Goal: Check status: Check status

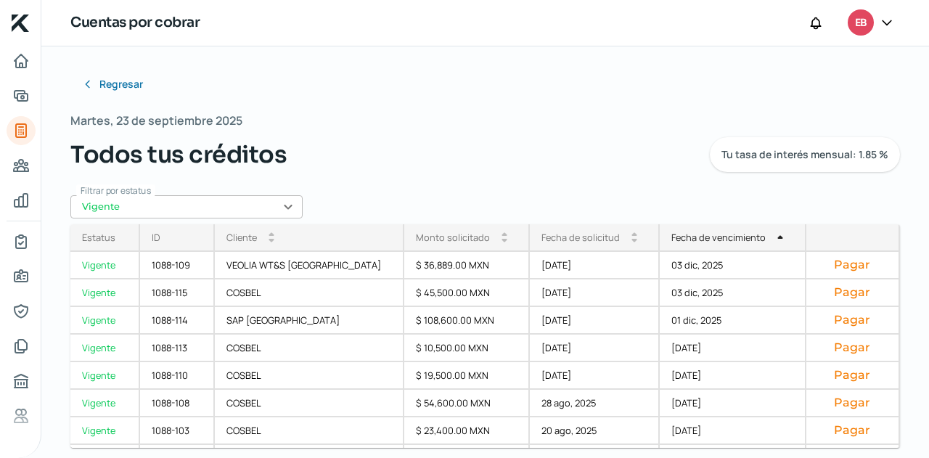
scroll to position [217, 0]
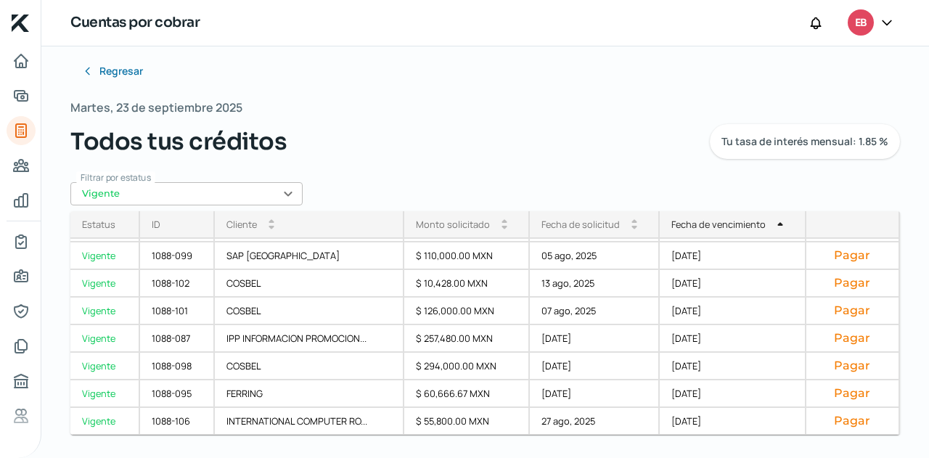
click at [223, 191] on input "Vigente" at bounding box center [186, 193] width 232 height 23
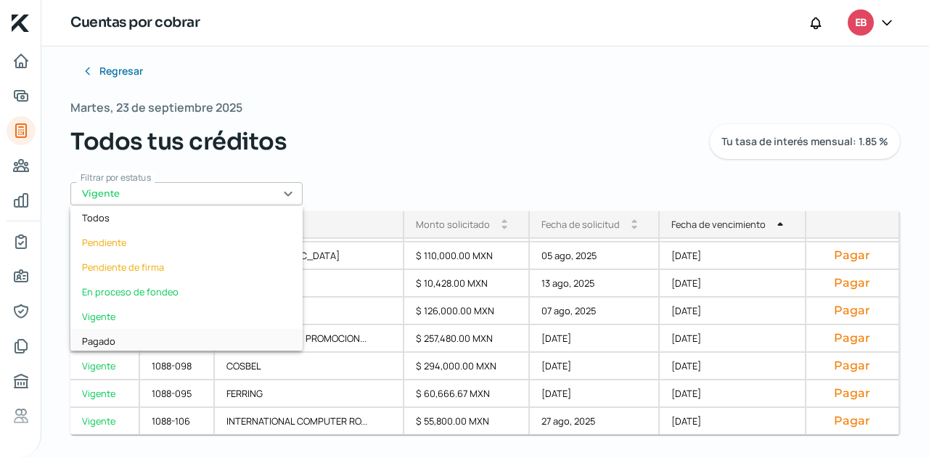
click at [120, 333] on div "Pagado" at bounding box center [186, 341] width 232 height 25
type input "Pagado"
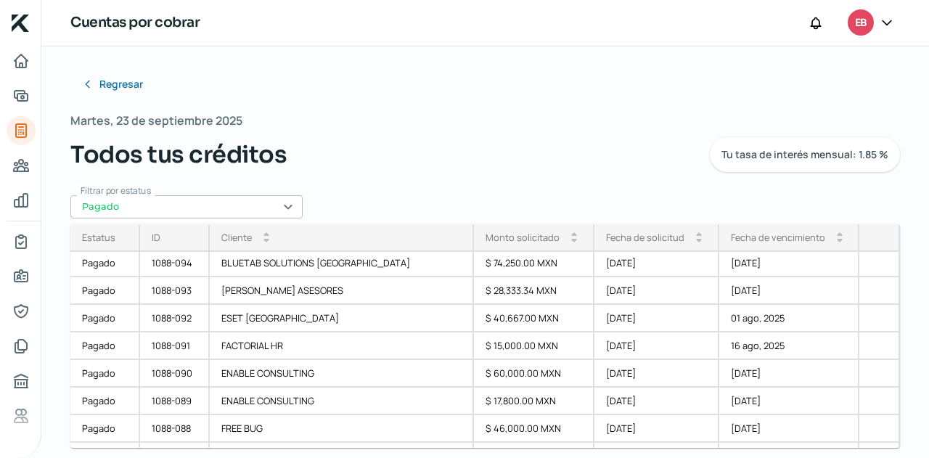
scroll to position [218, 0]
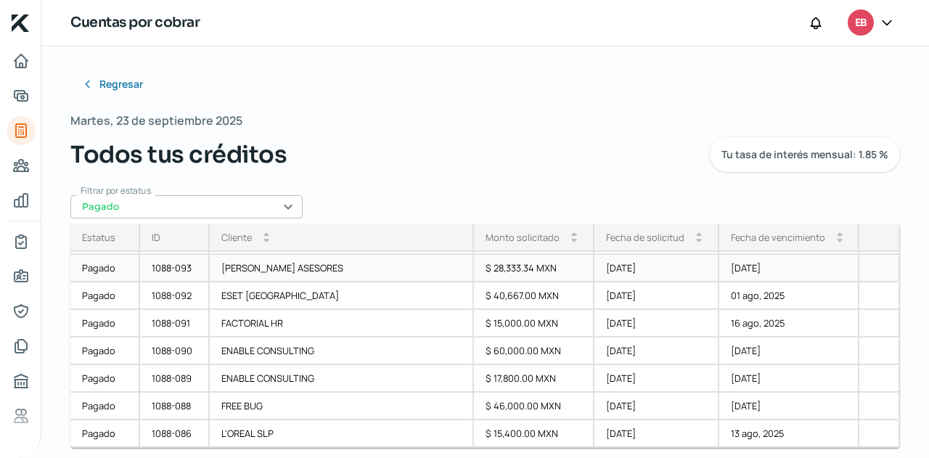
click at [474, 269] on div "$ 28,333.34 MXN" at bounding box center [534, 269] width 120 height 28
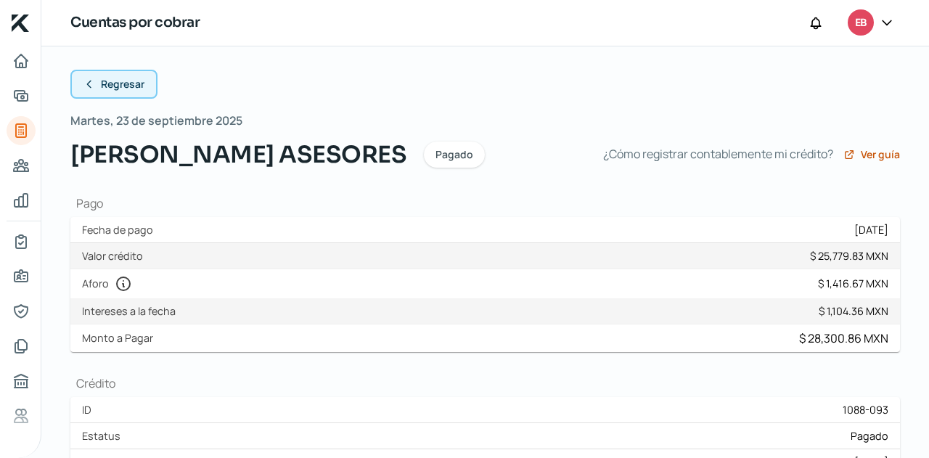
click at [114, 89] on span "Regresar" at bounding box center [123, 84] width 44 height 10
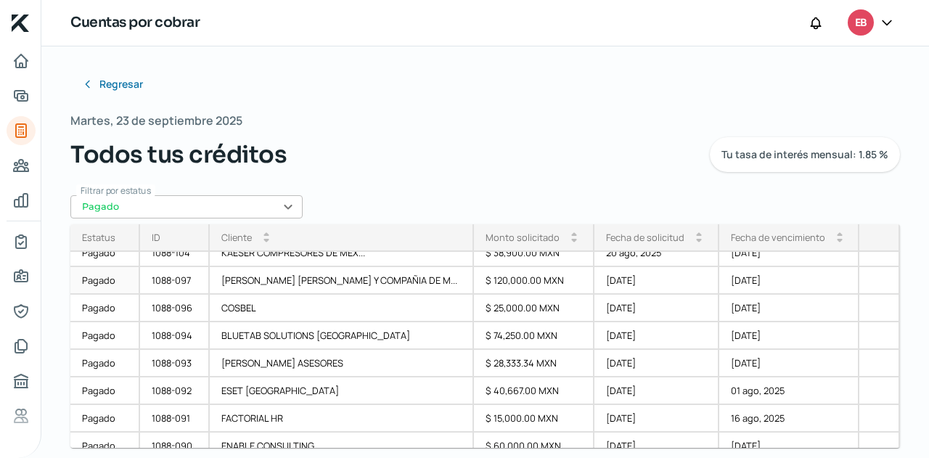
scroll to position [145, 0]
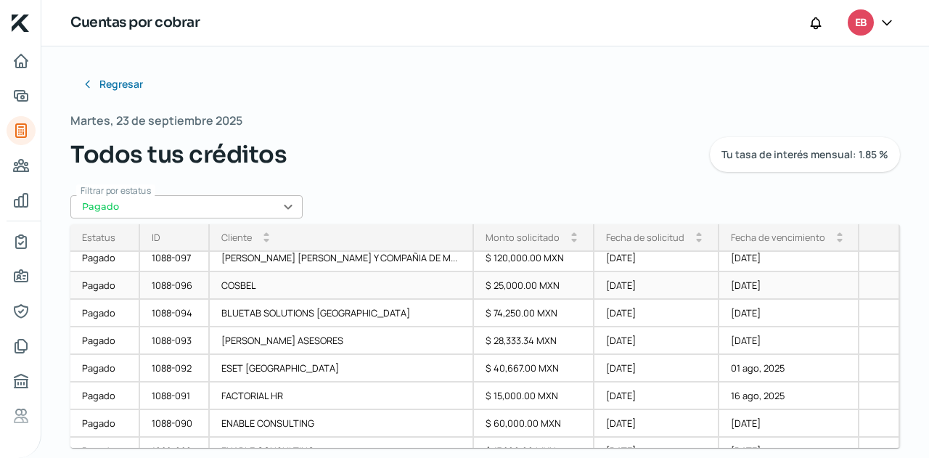
click at [474, 287] on div "$ 25,000.00 MXN" at bounding box center [534, 286] width 120 height 28
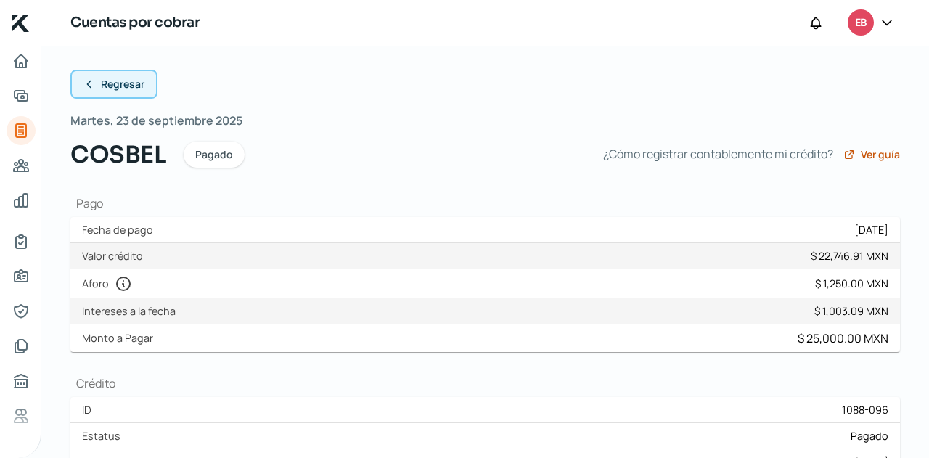
click at [121, 80] on span "Regresar" at bounding box center [123, 84] width 44 height 10
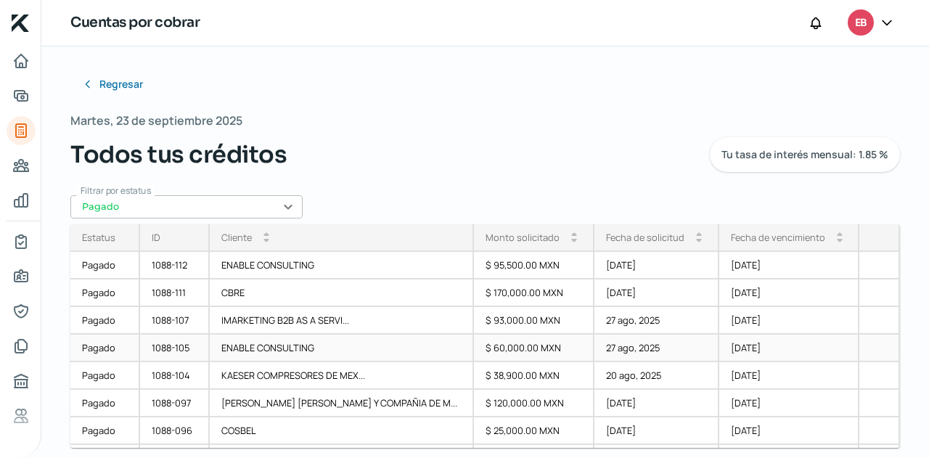
click at [474, 346] on div "$ 60,000.00 MXN" at bounding box center [534, 348] width 120 height 28
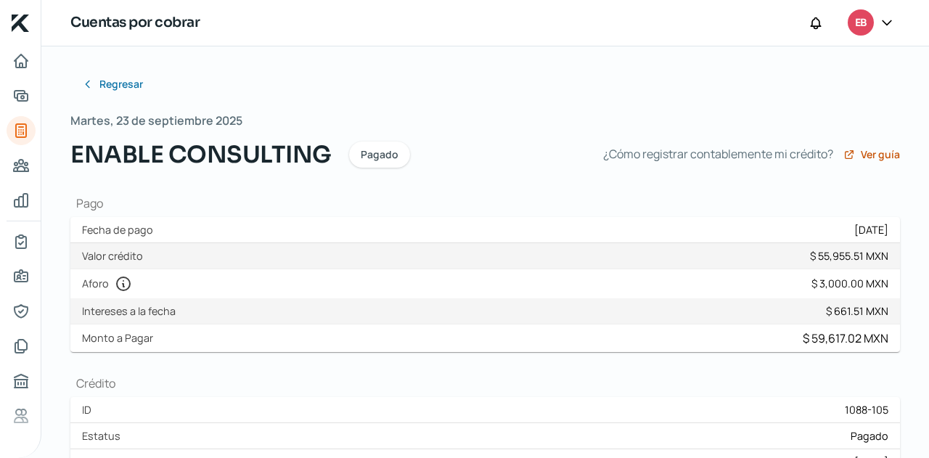
scroll to position [580, 0]
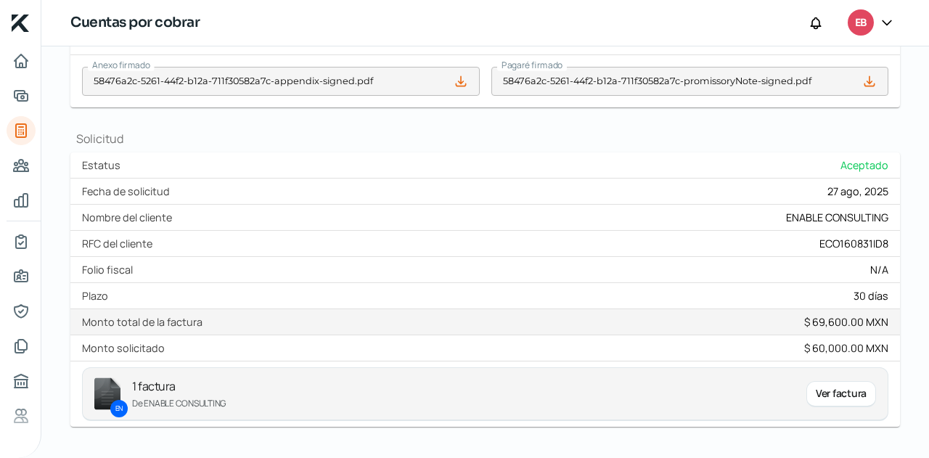
click at [831, 393] on div "Ver factura" at bounding box center [841, 394] width 70 height 26
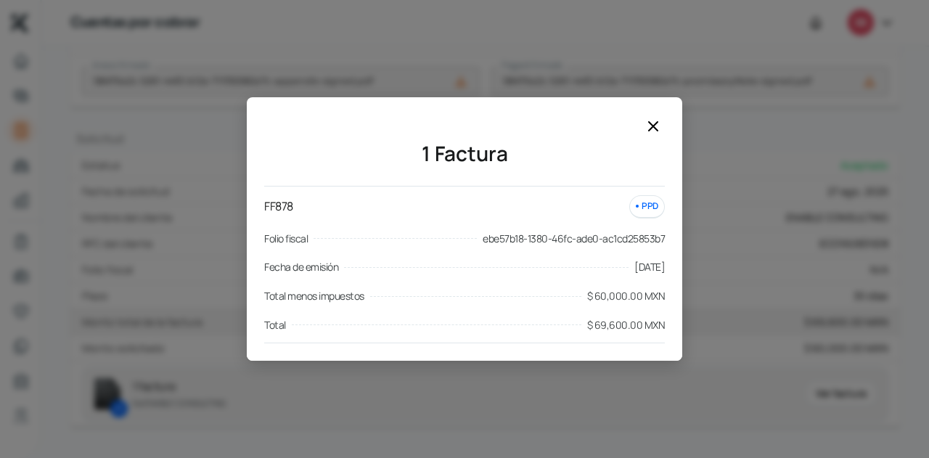
click at [660, 124] on icon at bounding box center [652, 126] width 17 height 17
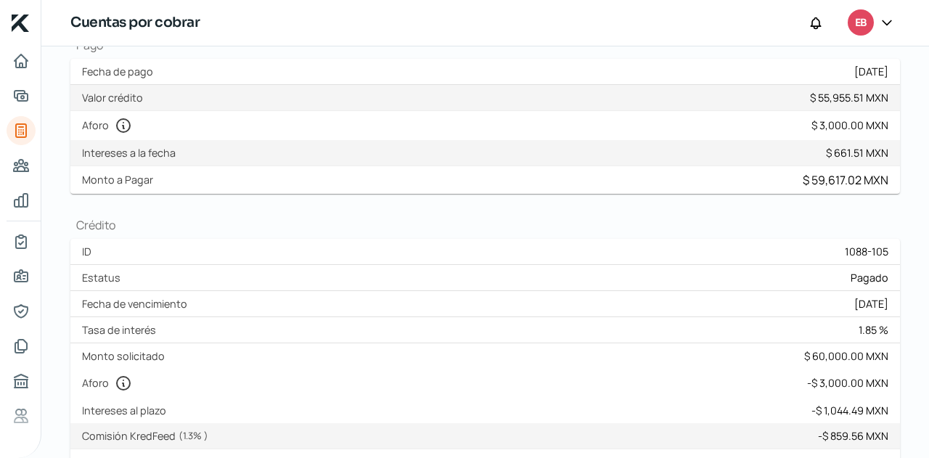
scroll to position [145, 0]
